Goal: Check status: Check status

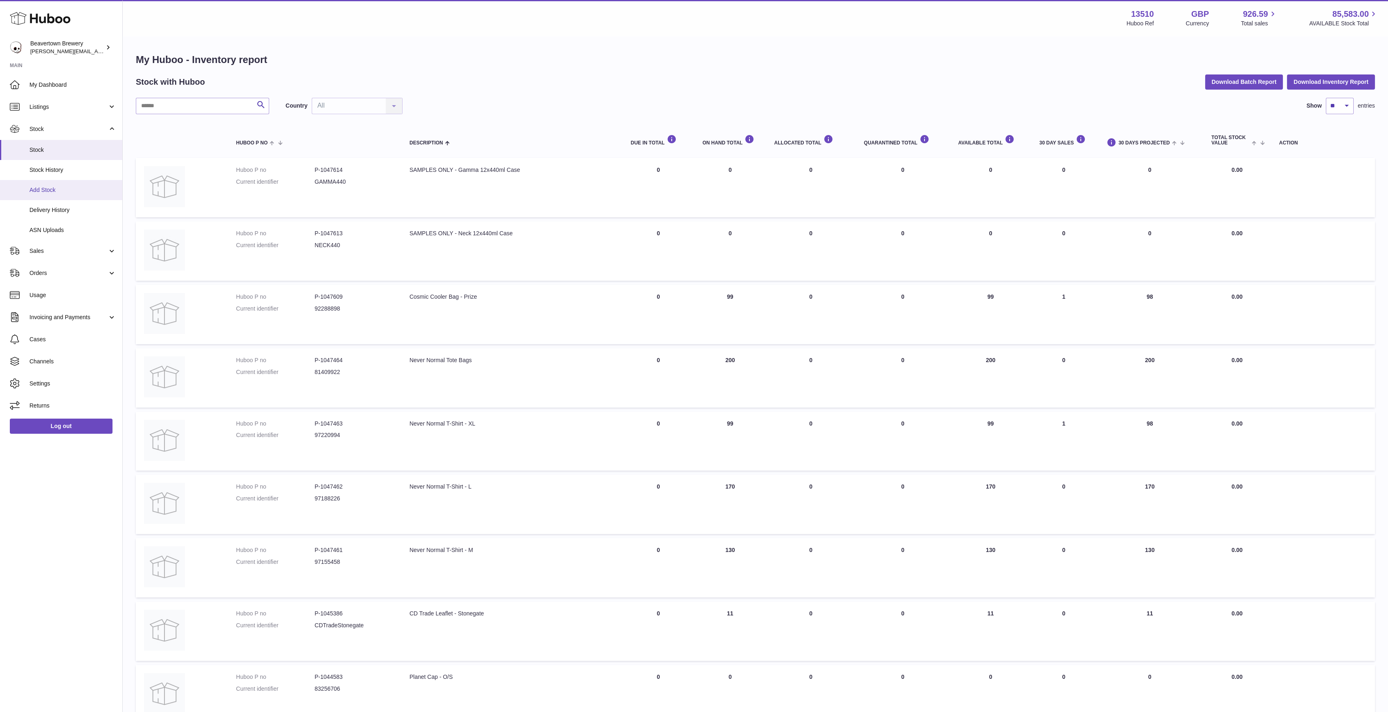
click at [54, 195] on link "Add Stock" at bounding box center [61, 190] width 122 height 20
click at [59, 243] on link "Sales" at bounding box center [61, 251] width 122 height 22
click at [45, 282] on link "Add Manual Order" at bounding box center [61, 292] width 122 height 20
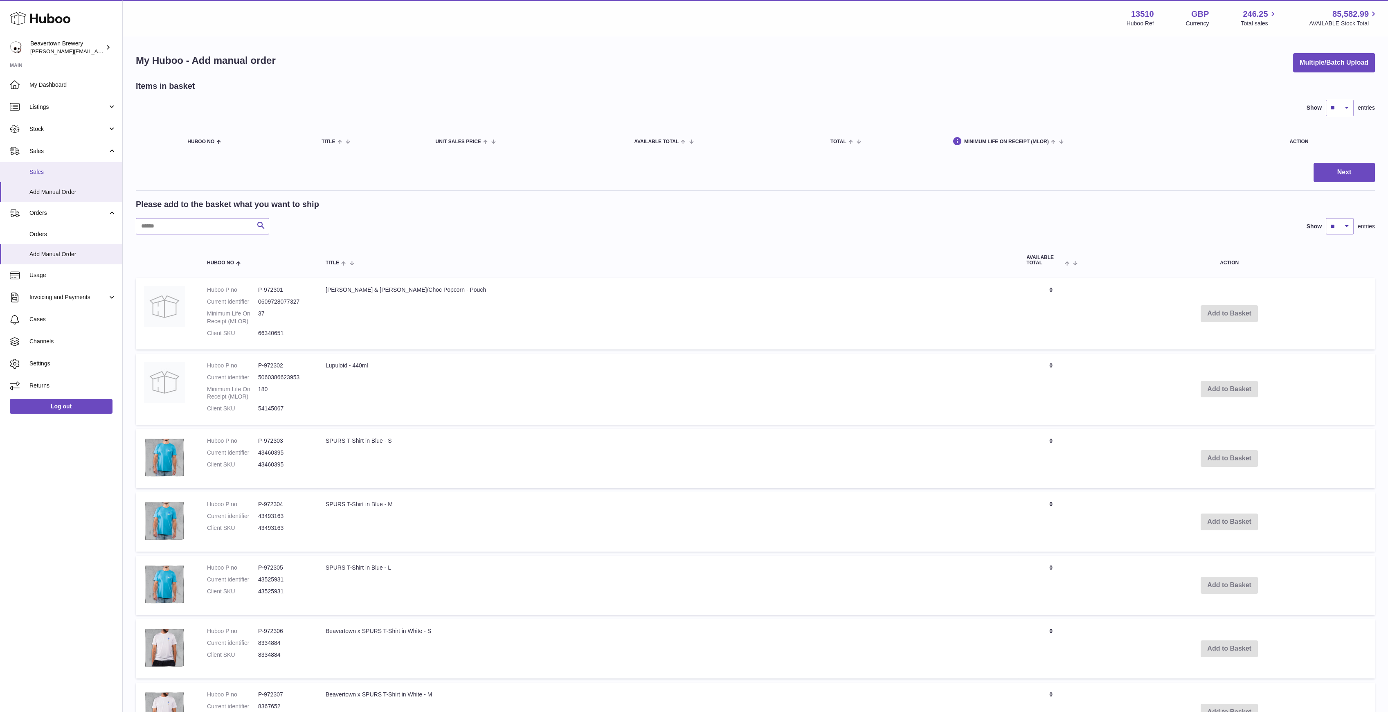
click at [47, 176] on link "Sales" at bounding box center [61, 172] width 122 height 20
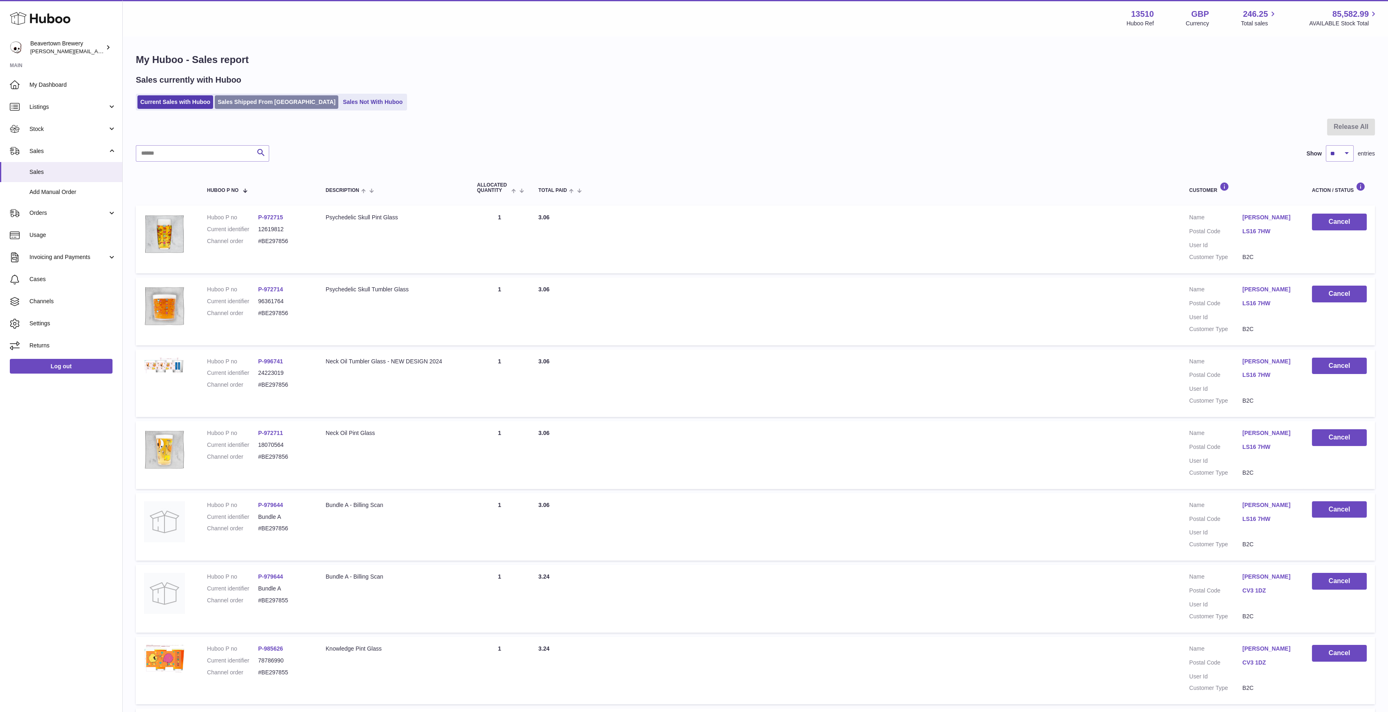
click at [238, 97] on link "Sales Shipped From Huboo" at bounding box center [277, 102] width 124 height 14
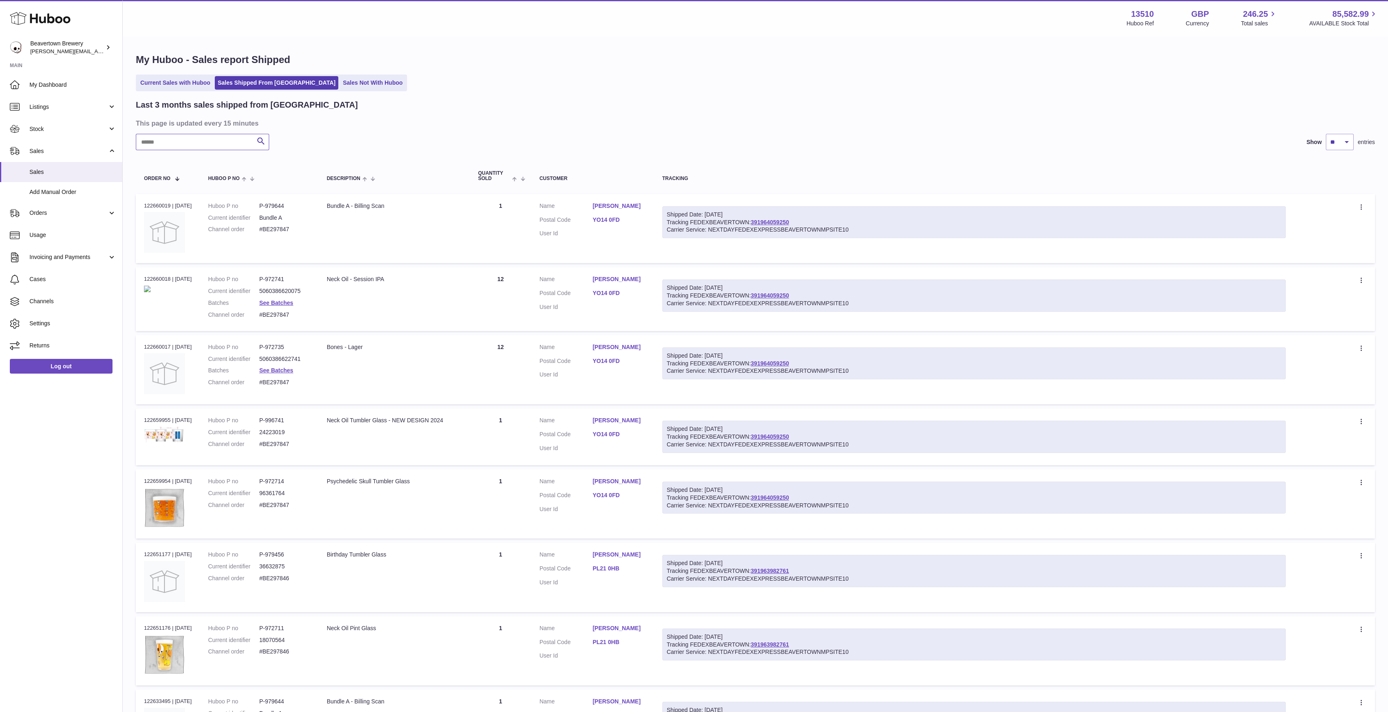
click at [199, 144] on input "text" at bounding box center [202, 142] width 133 height 16
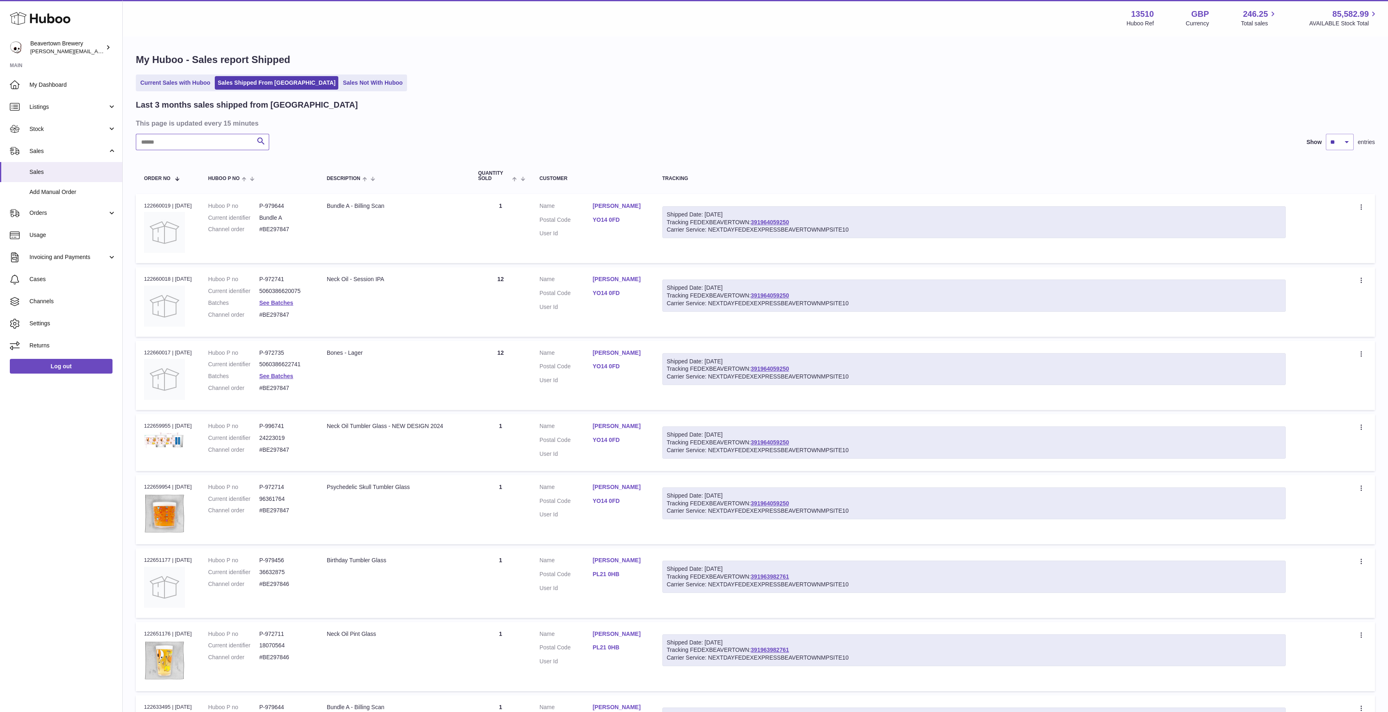
paste input "*****"
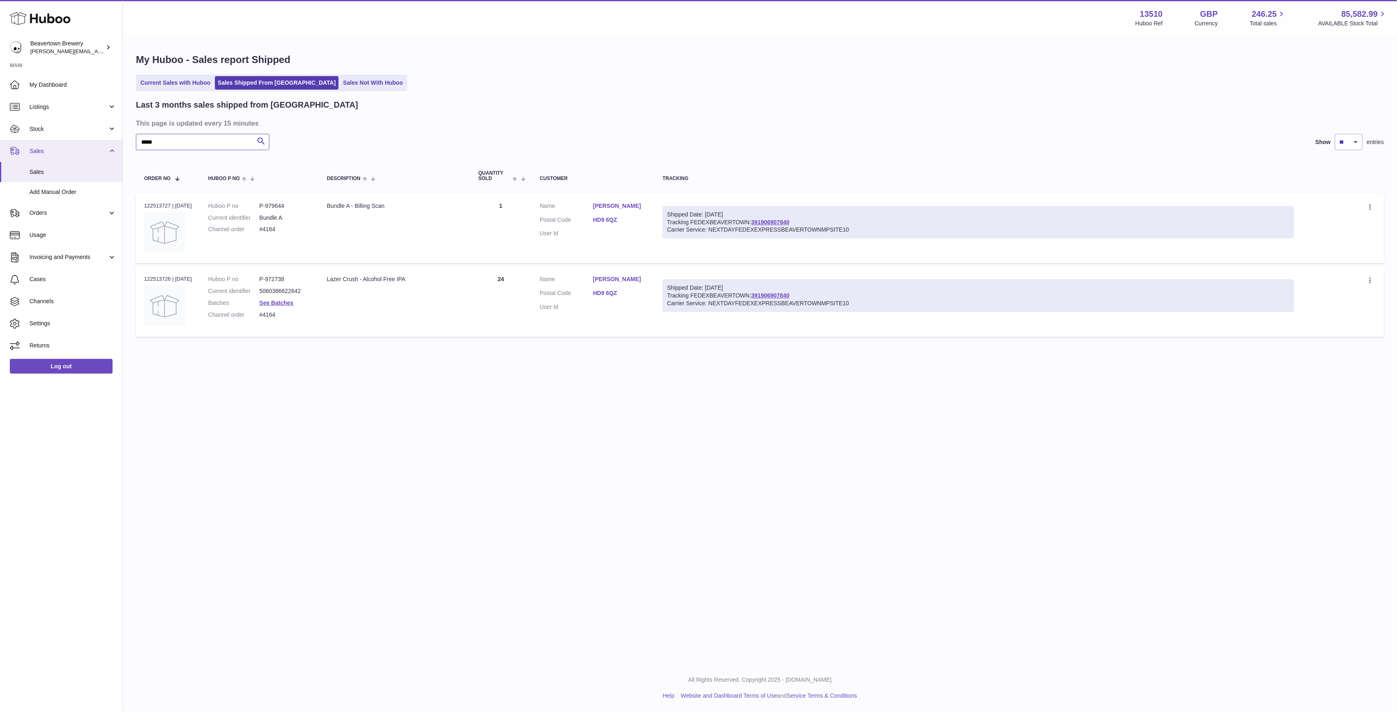
drag, startPoint x: 223, startPoint y: 147, endPoint x: 53, endPoint y: 146, distance: 169.8
click at [53, 146] on div "Huboo Beavertown Brewery Matthew.McCormack@beavertownbrewery.co.uk Main My Dash…" at bounding box center [698, 356] width 1397 height 712
paste input "text"
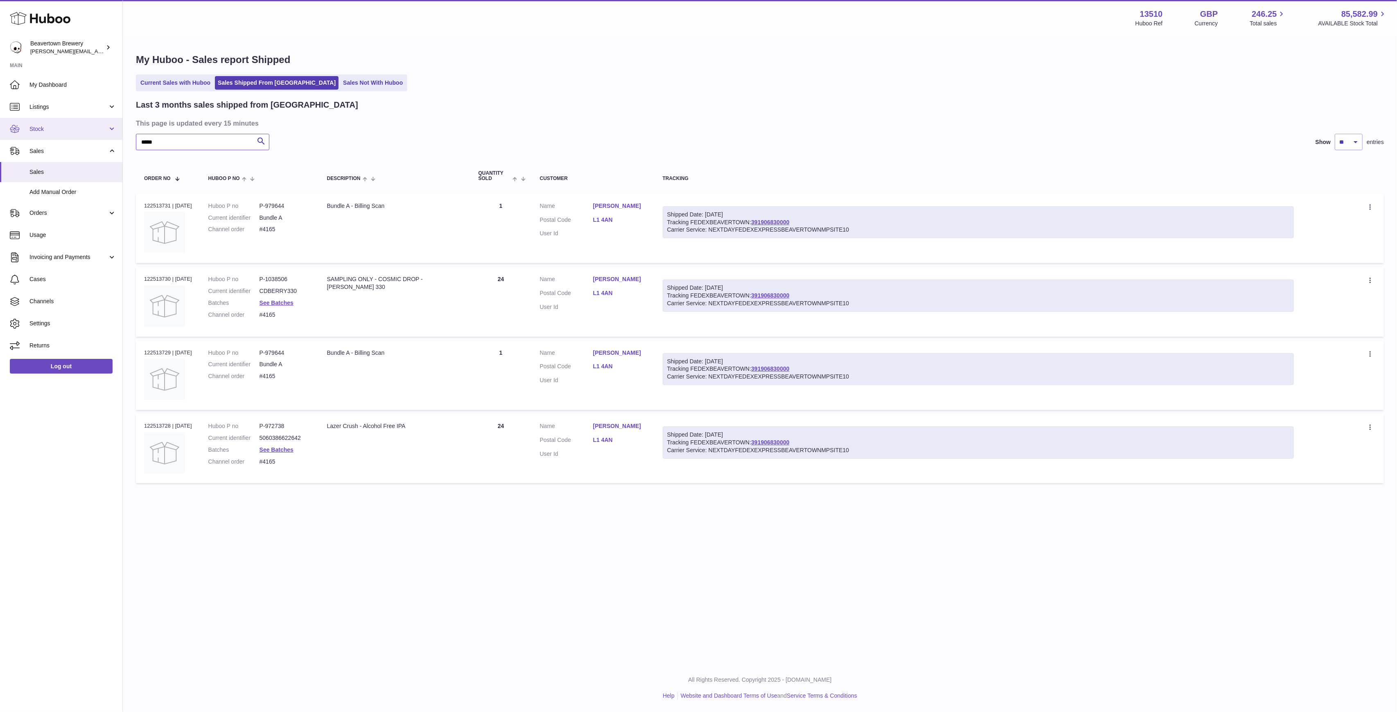
drag, startPoint x: 174, startPoint y: 137, endPoint x: 108, endPoint y: 131, distance: 66.2
click at [108, 131] on div "Huboo Beavertown Brewery Matthew.McCormack@beavertownbrewery.co.uk Main My Dash…" at bounding box center [698, 356] width 1397 height 712
paste input "text"
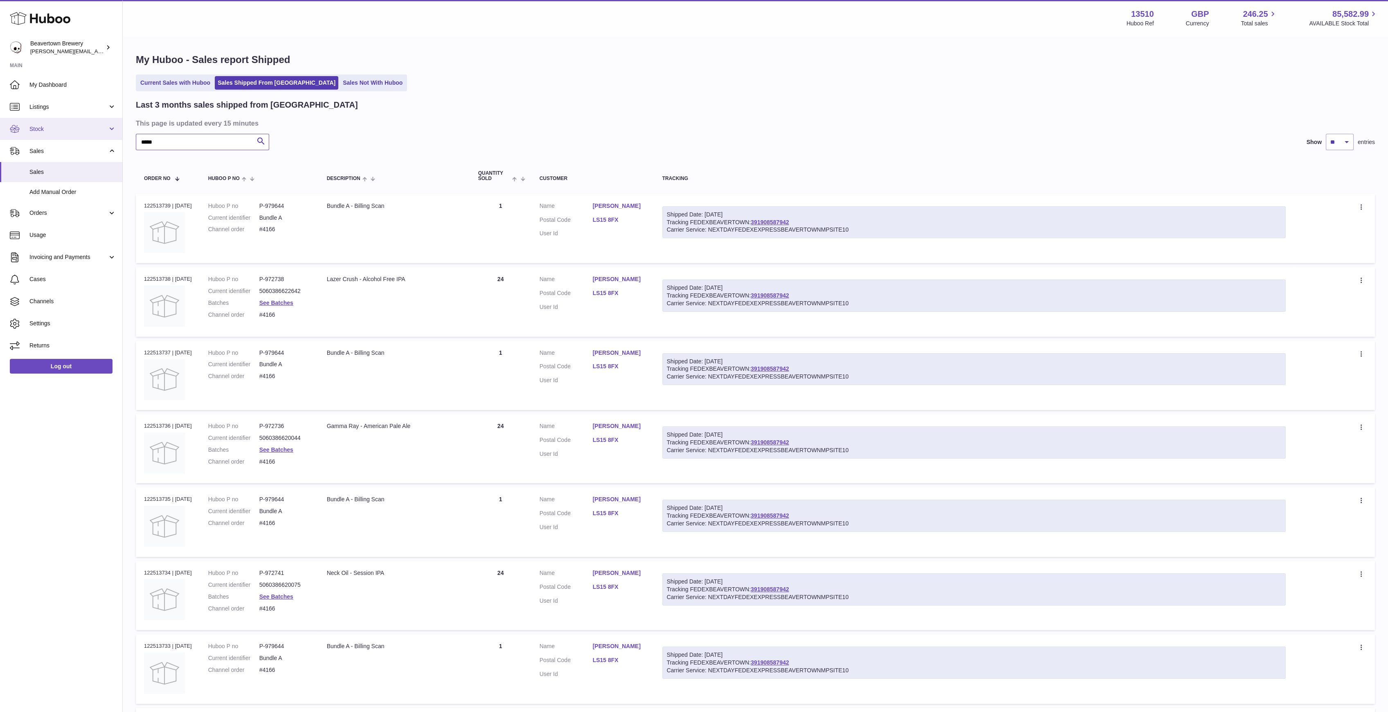
drag, startPoint x: 185, startPoint y: 137, endPoint x: 96, endPoint y: 131, distance: 89.0
click at [96, 131] on div "Huboo Beavertown Brewery Matthew.McCormack@beavertownbrewery.co.uk Main My Dash…" at bounding box center [694, 423] width 1388 height 846
paste input "text"
type input "*****"
